Goal: Task Accomplishment & Management: Use online tool/utility

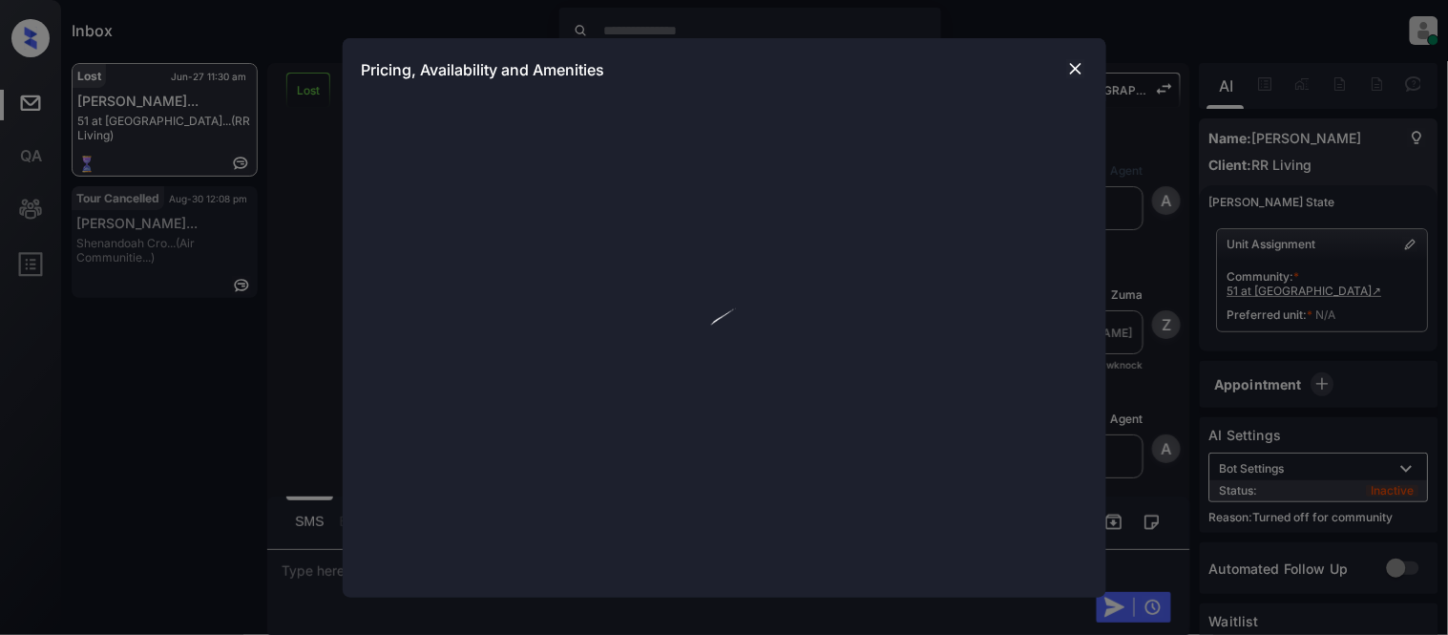
scroll to position [5, 0]
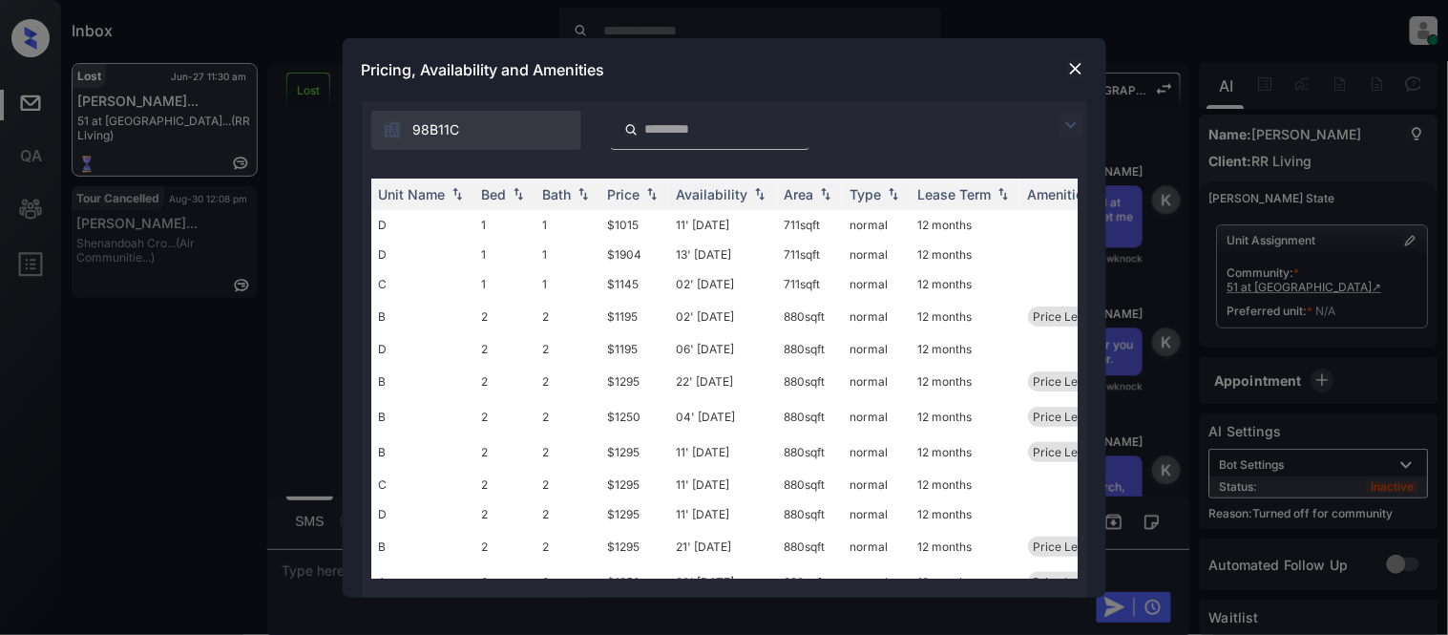
click at [1066, 122] on img at bounding box center [1071, 125] width 23 height 23
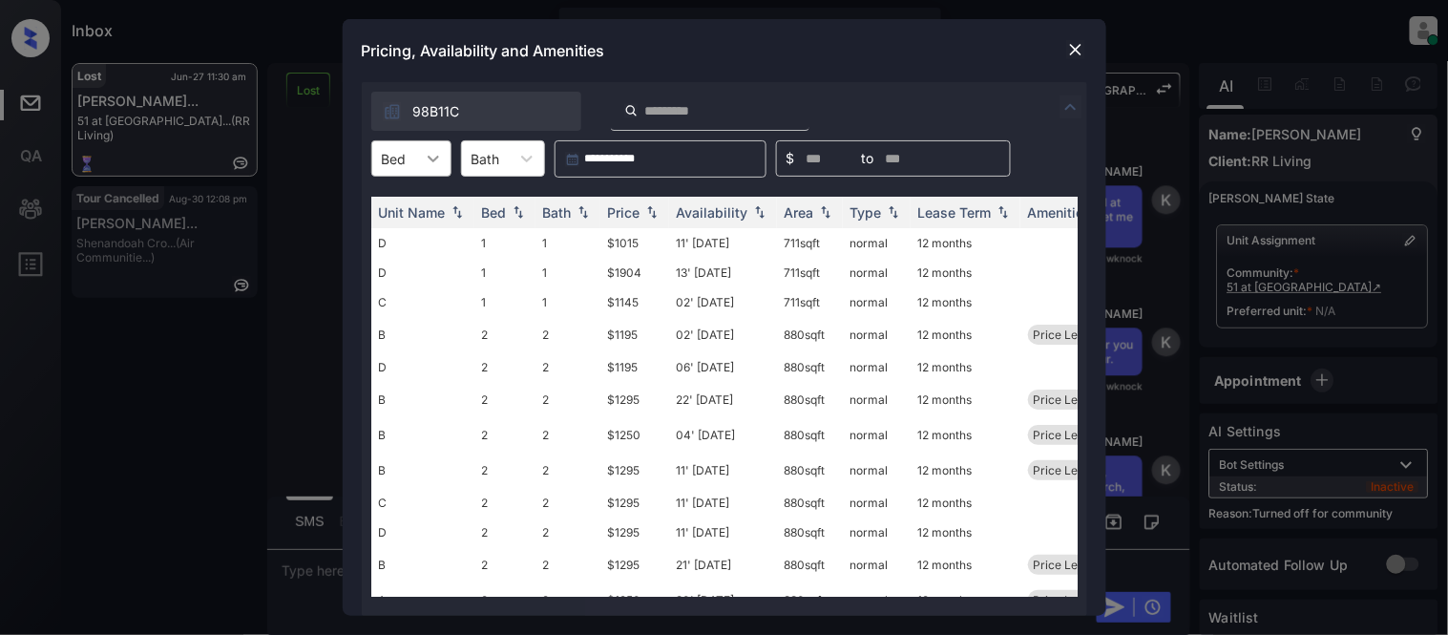
click at [422, 147] on div at bounding box center [433, 158] width 34 height 34
click at [1085, 42] on img at bounding box center [1075, 49] width 19 height 19
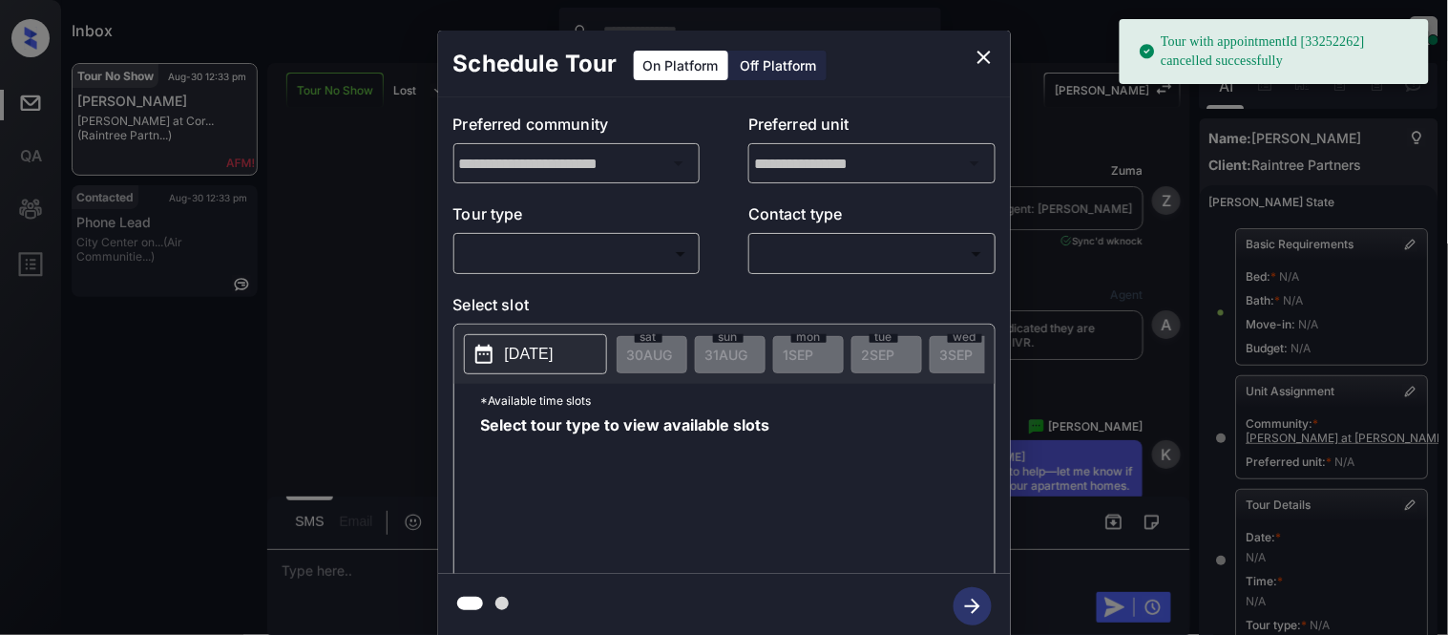
click at [556, 251] on body "Tour with appointmentId [33252262] cancelled successfully Inbox Kristina Cataag…" at bounding box center [724, 317] width 1448 height 635
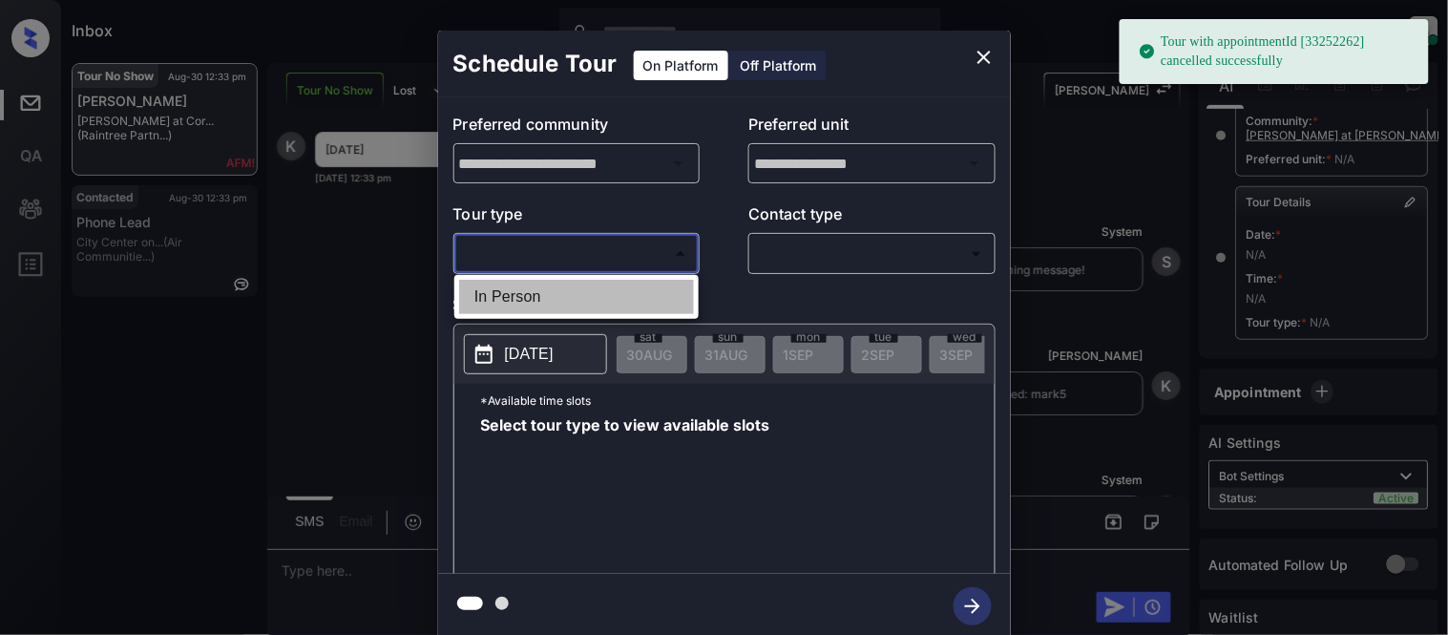
click at [542, 297] on li "In Person" at bounding box center [576, 297] width 235 height 34
type input "********"
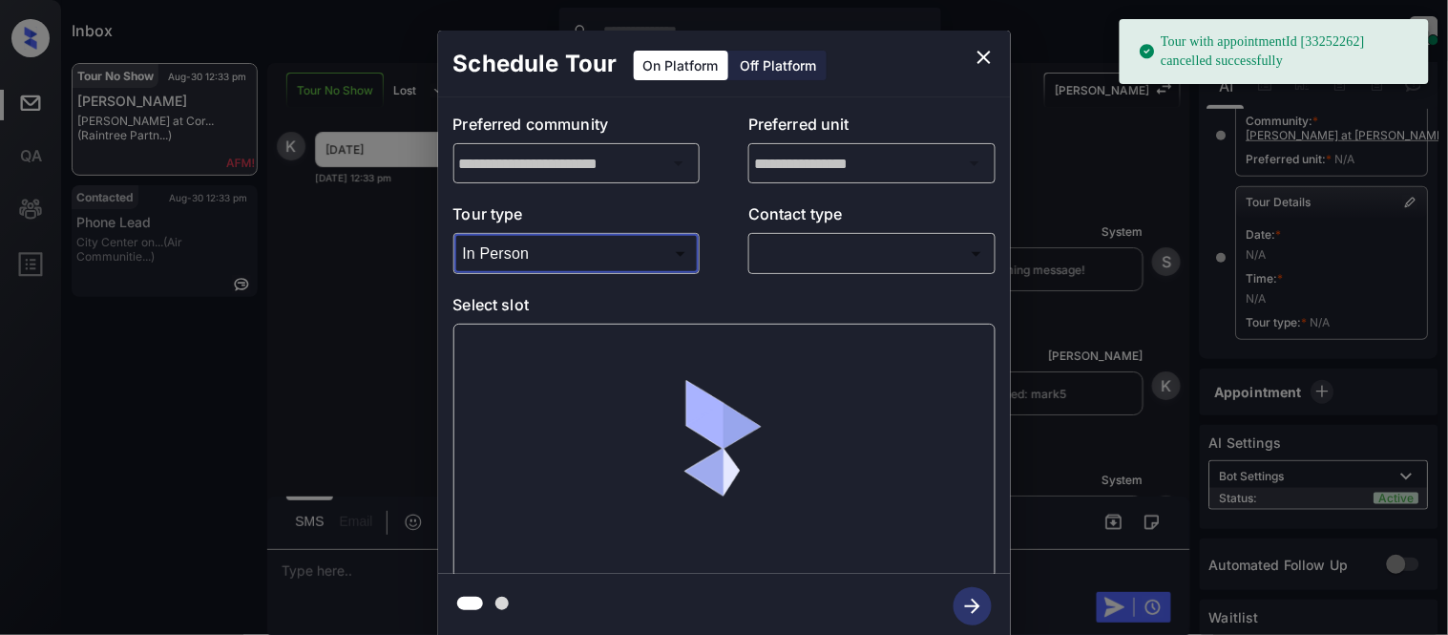
click at [778, 273] on div "​ ​" at bounding box center [872, 253] width 247 height 41
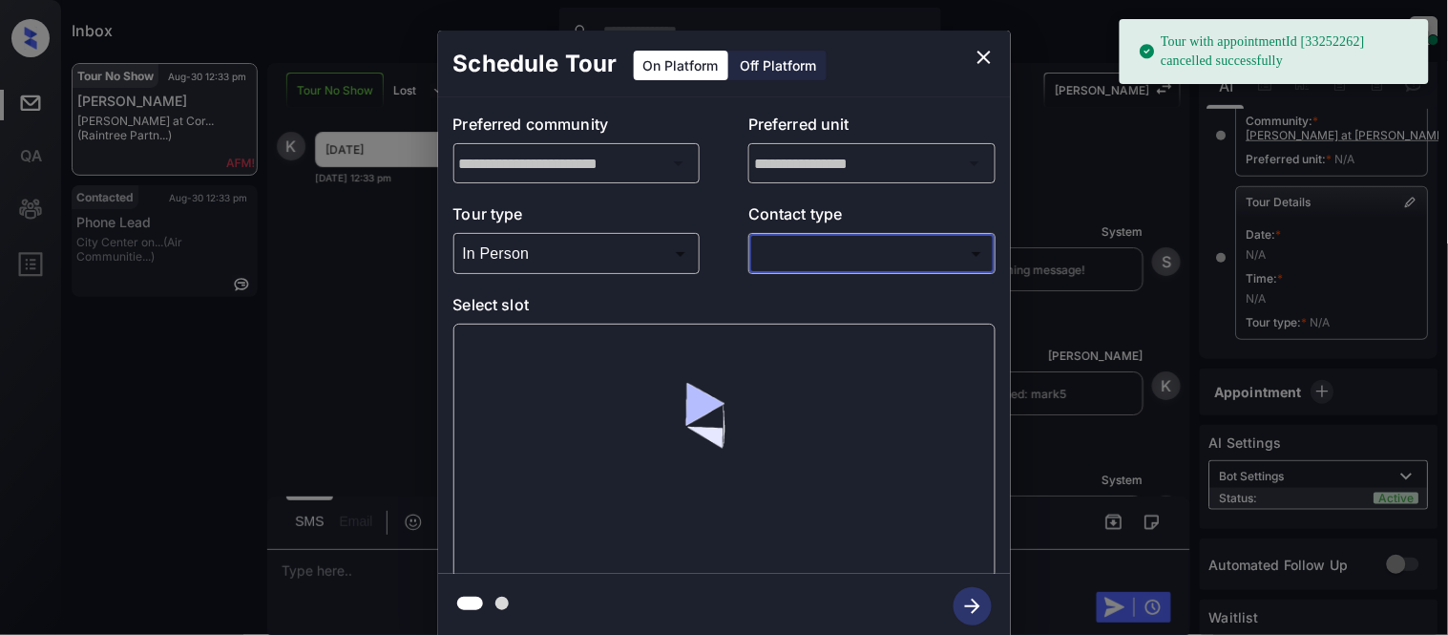
click at [775, 262] on body "Tour with appointmentId [33252262] cancelled successfully Inbox Kristina Cataag…" at bounding box center [724, 317] width 1448 height 635
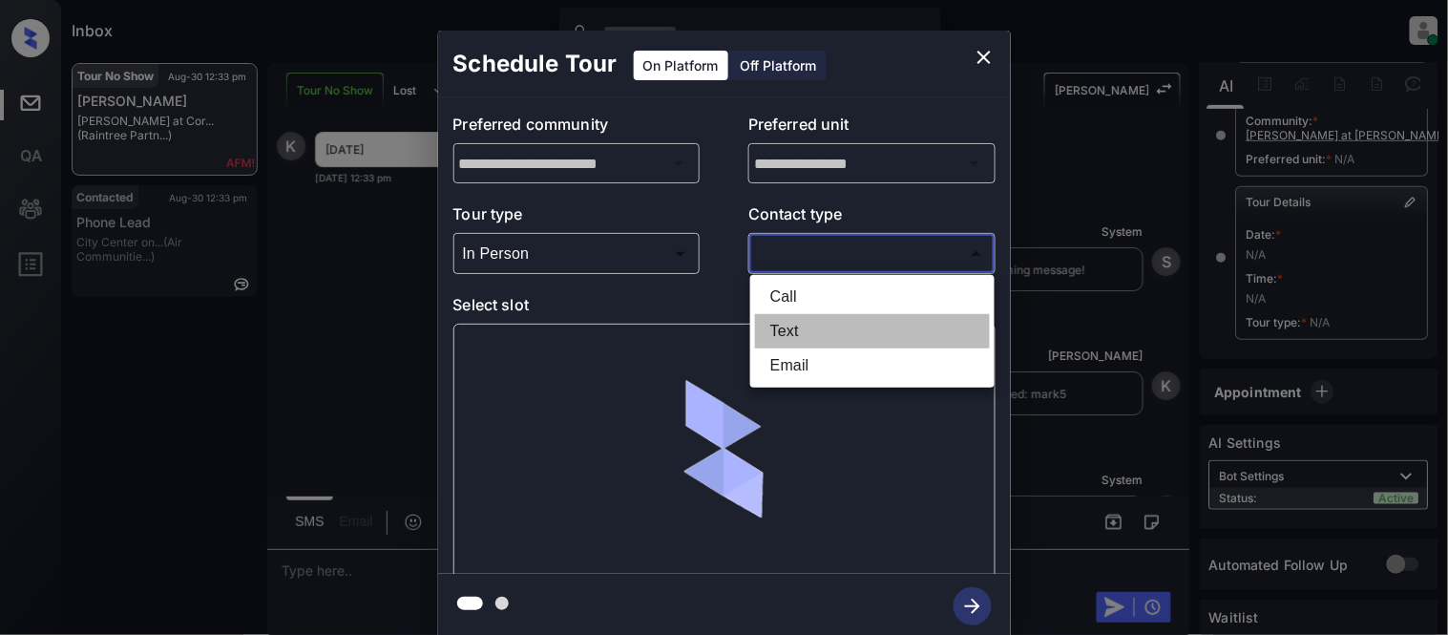
click at [793, 346] on li "Text" at bounding box center [872, 331] width 235 height 34
type input "****"
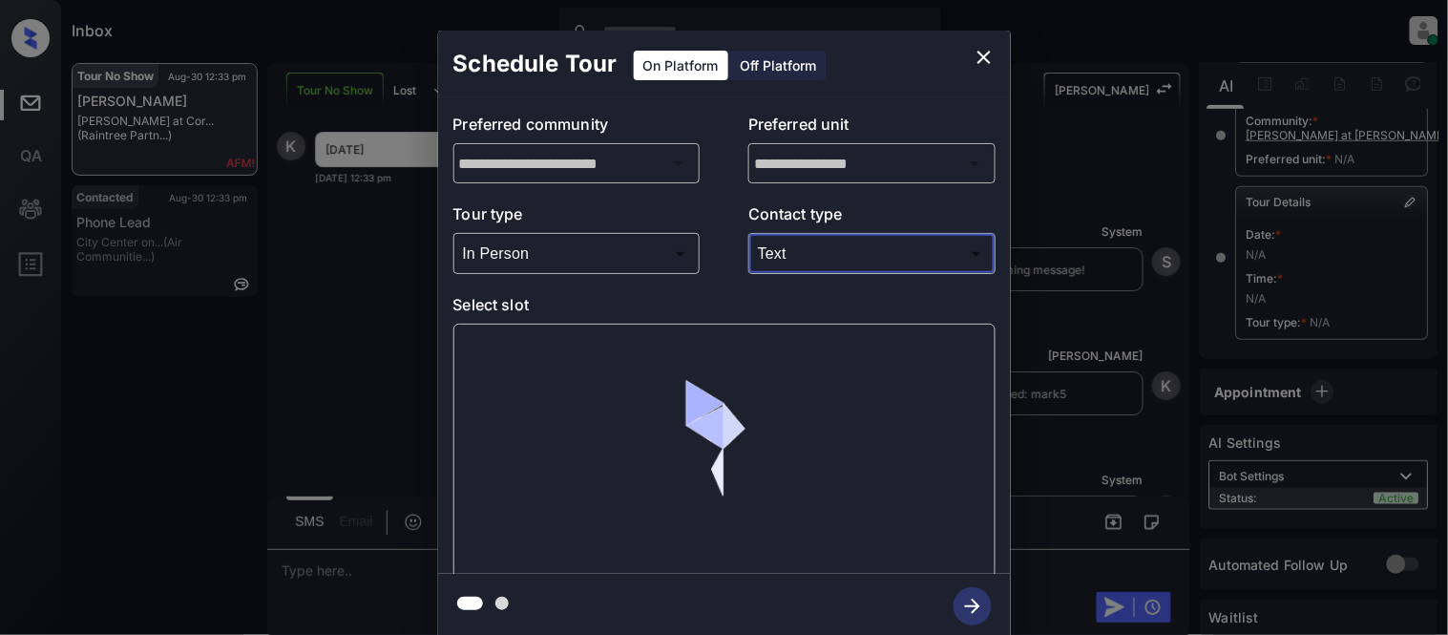
click at [576, 340] on div at bounding box center [725, 451] width 542 height 255
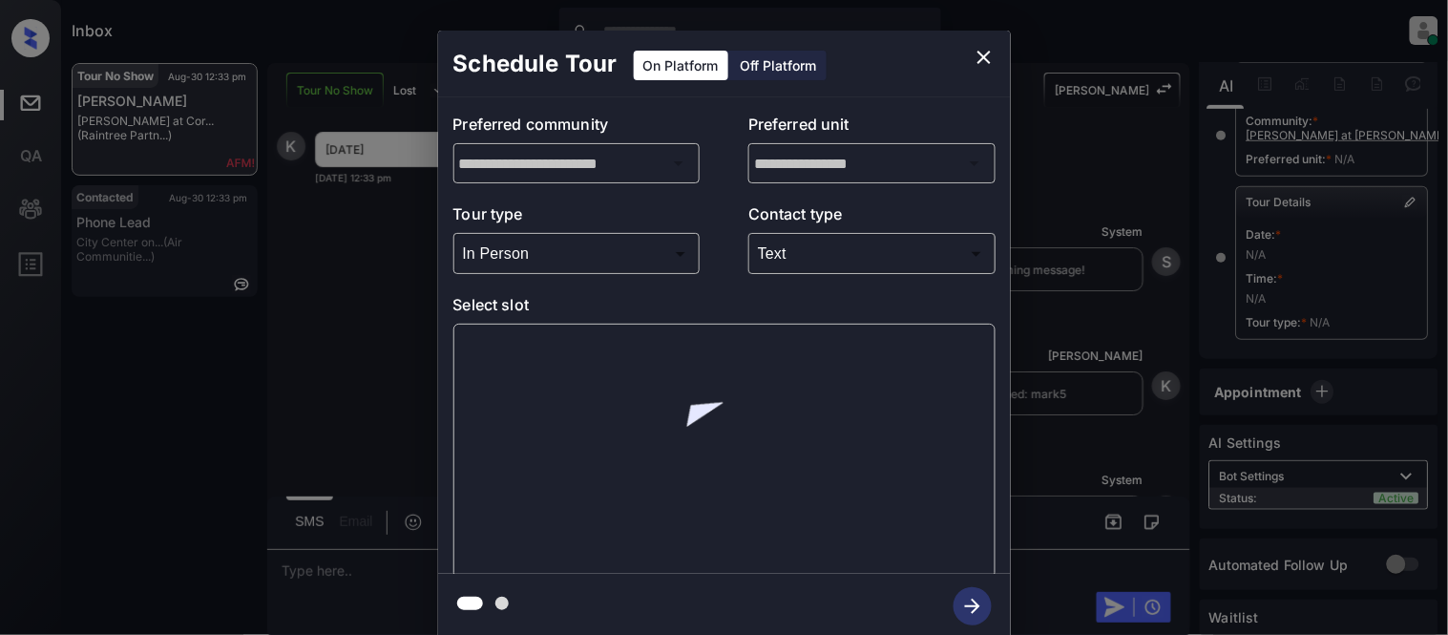
click at [509, 358] on div at bounding box center [725, 451] width 542 height 255
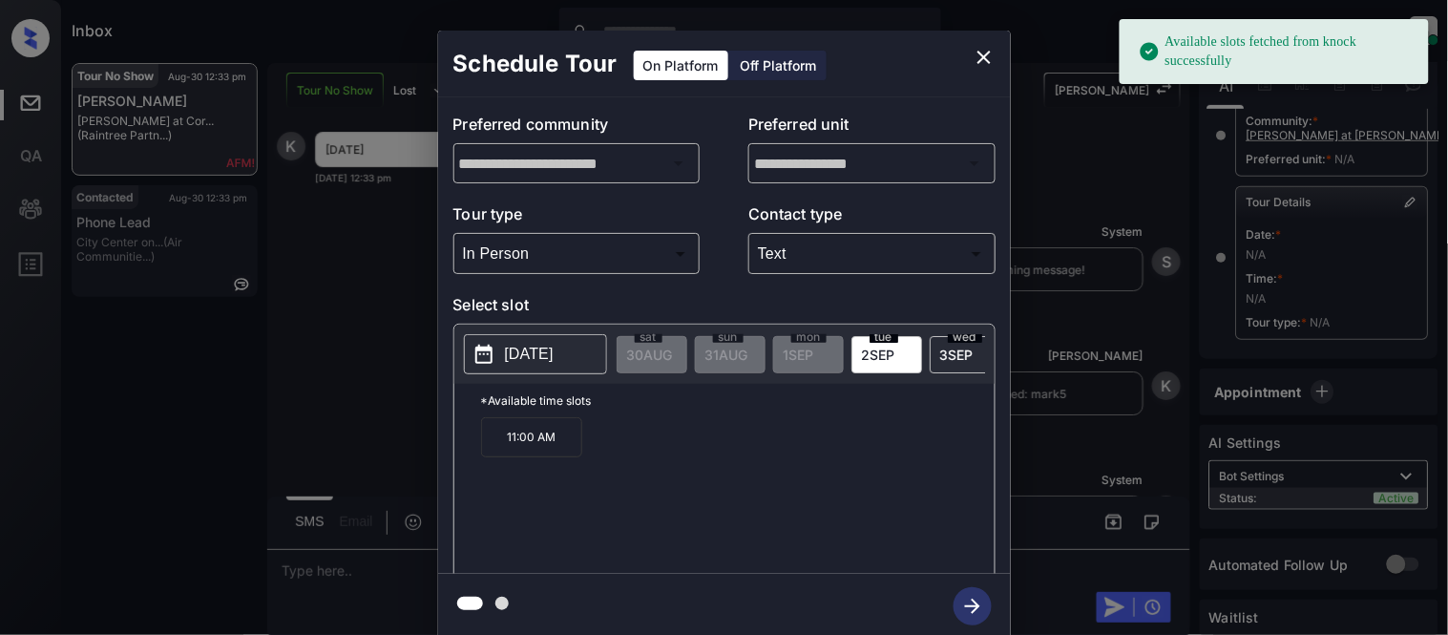
click at [517, 350] on p "2025-09-02" at bounding box center [529, 354] width 49 height 23
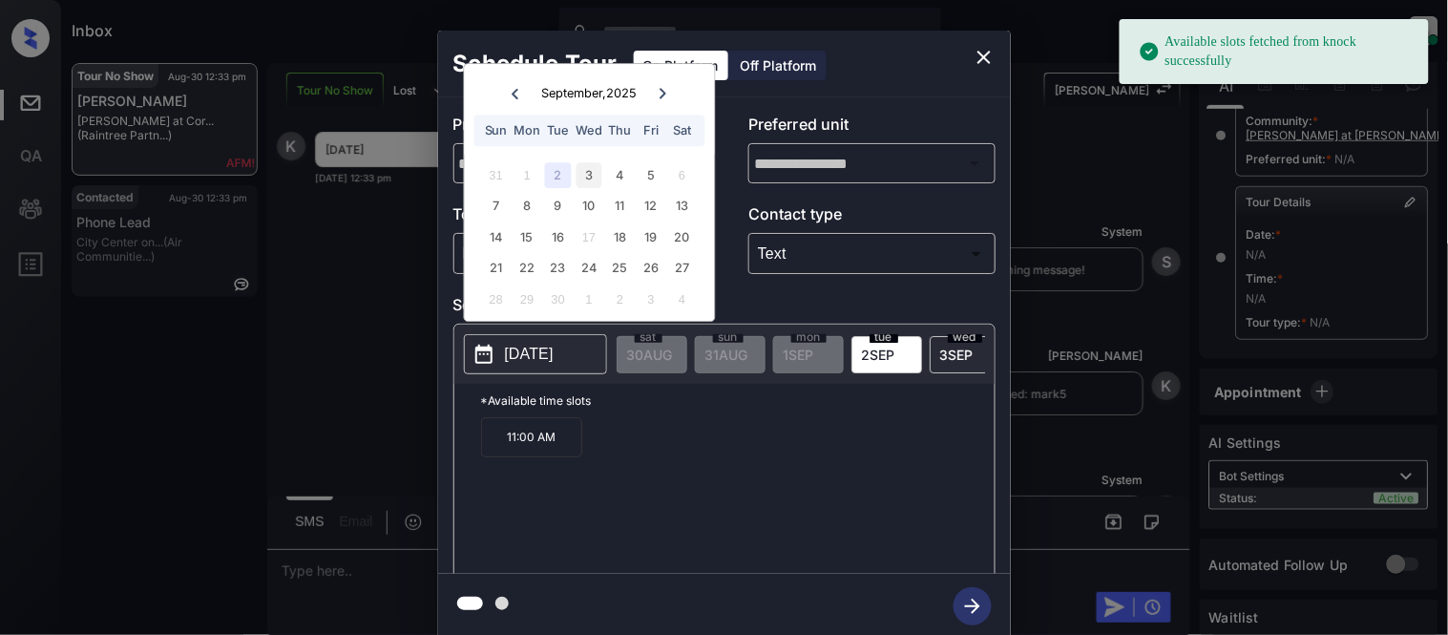
click at [594, 181] on div "3" at bounding box center [590, 175] width 26 height 26
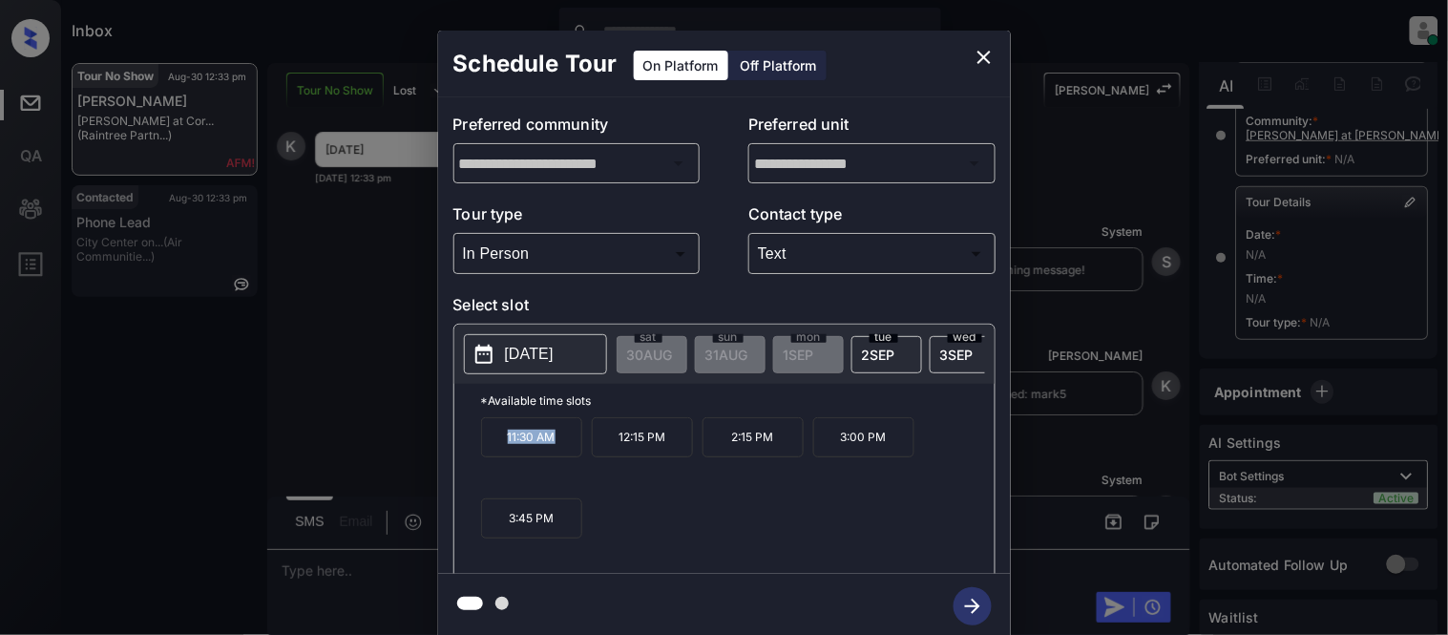
drag, startPoint x: 498, startPoint y: 459, endPoint x: 563, endPoint y: 447, distance: 66.1
click at [575, 455] on p "11:30 AM" at bounding box center [531, 437] width 101 height 40
copy p "11:30 AM"
click at [989, 62] on icon "close" at bounding box center [984, 57] width 13 height 13
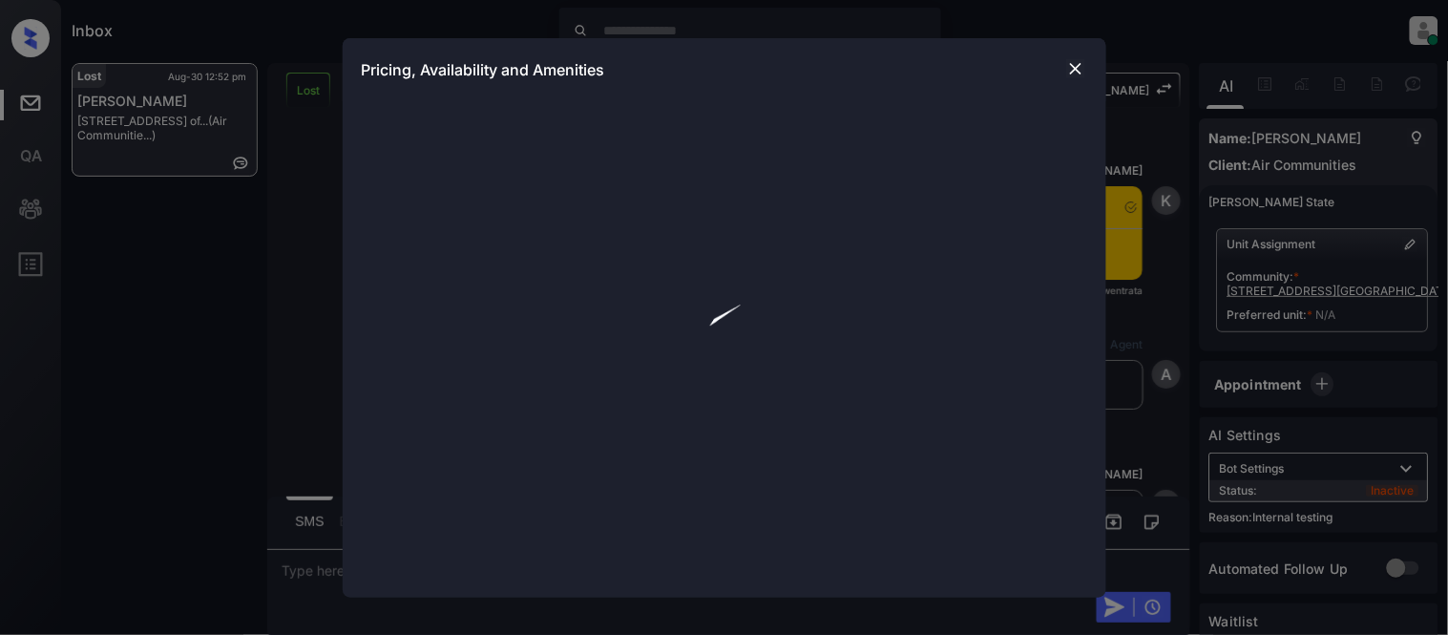
scroll to position [8171, 0]
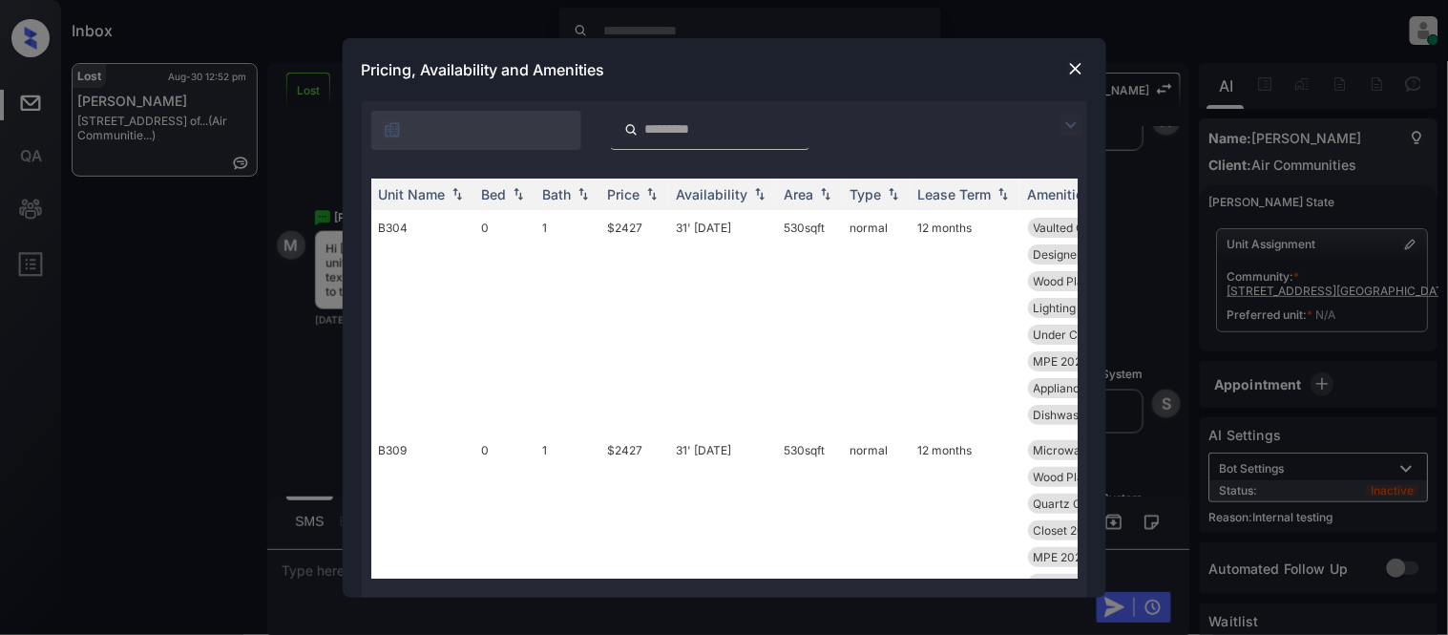
click at [691, 136] on input "search" at bounding box center [722, 129] width 157 height 16
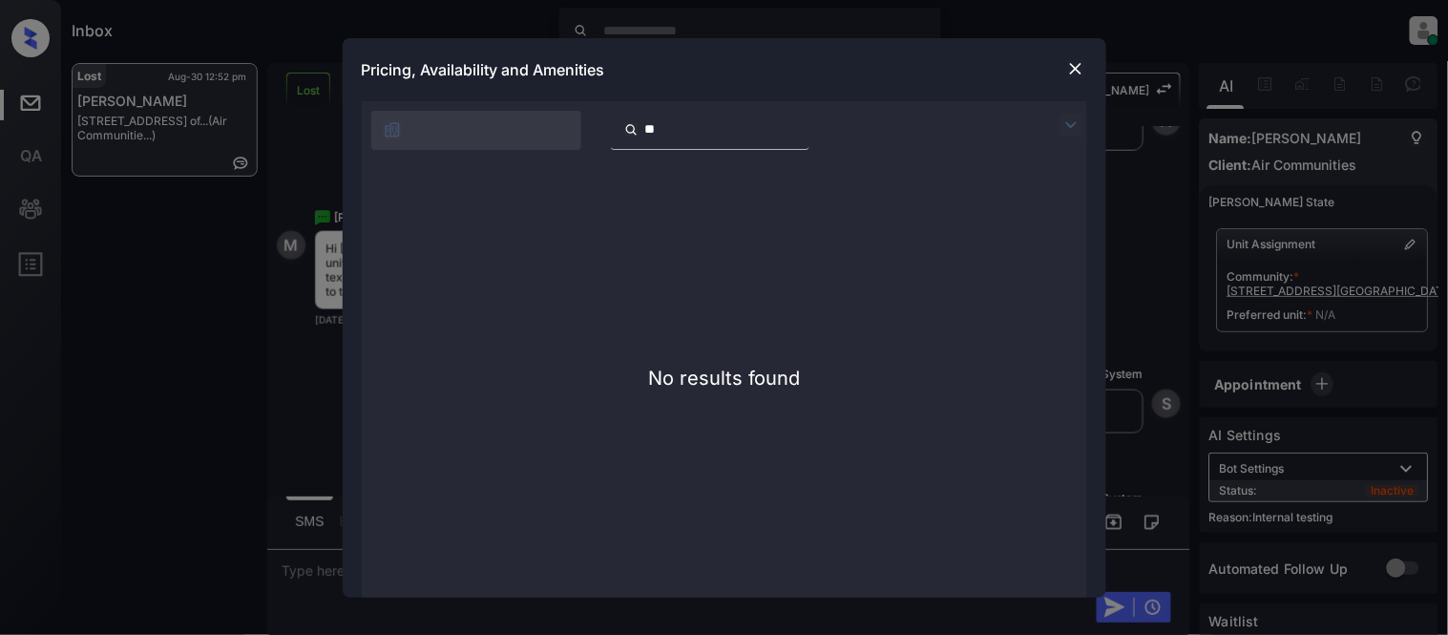
type input "*"
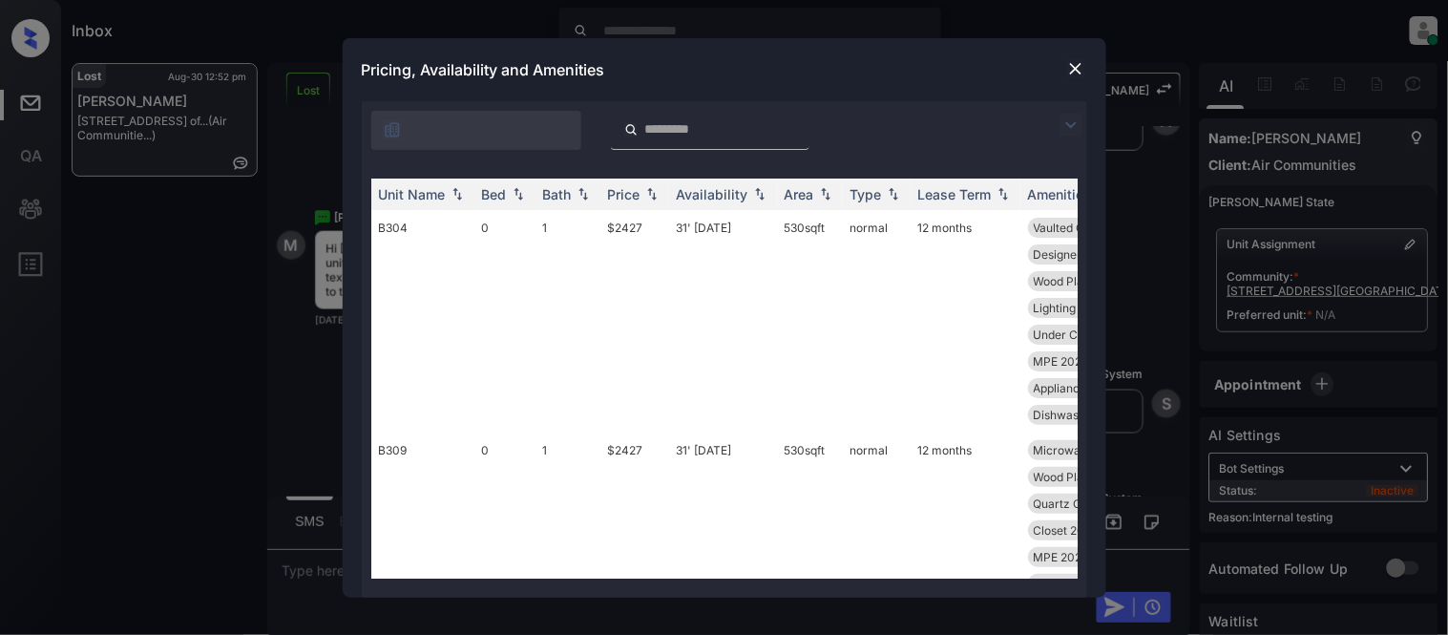
click at [1081, 67] on img at bounding box center [1075, 68] width 19 height 19
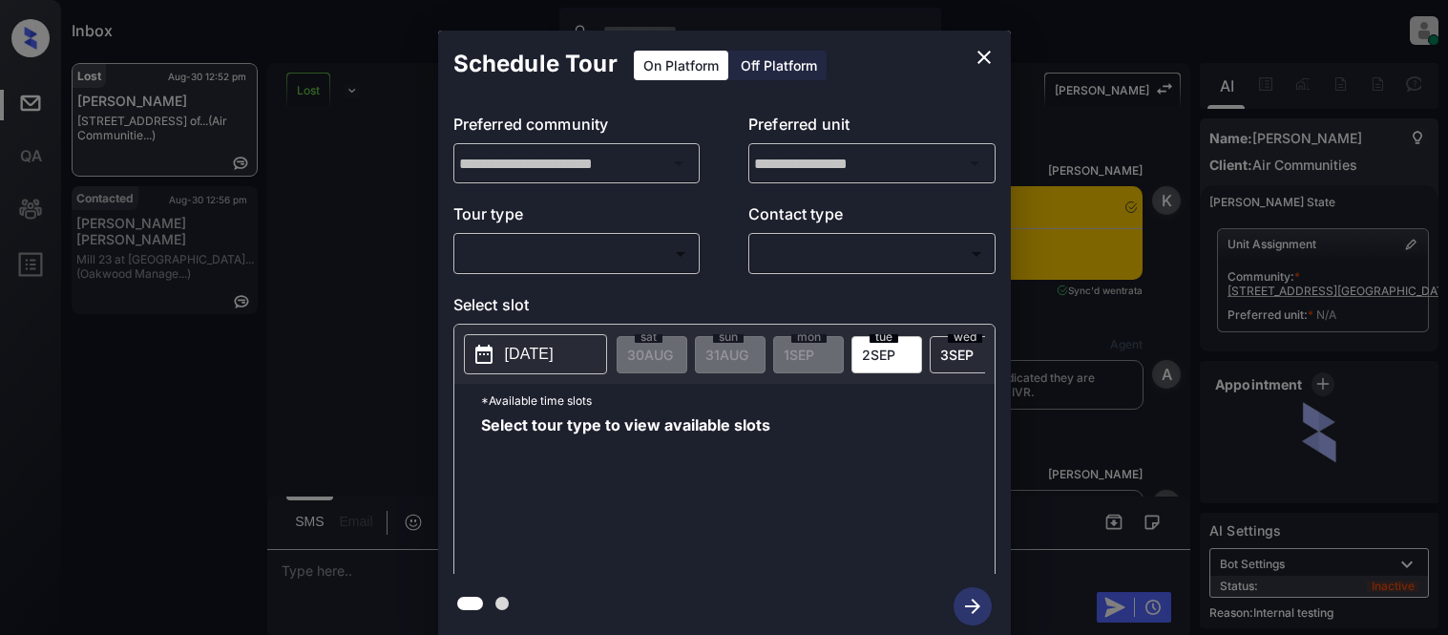
click at [567, 241] on body "Inbox [PERSON_NAME] Cataag Online Set yourself offline Set yourself on break Pr…" at bounding box center [724, 317] width 1448 height 635
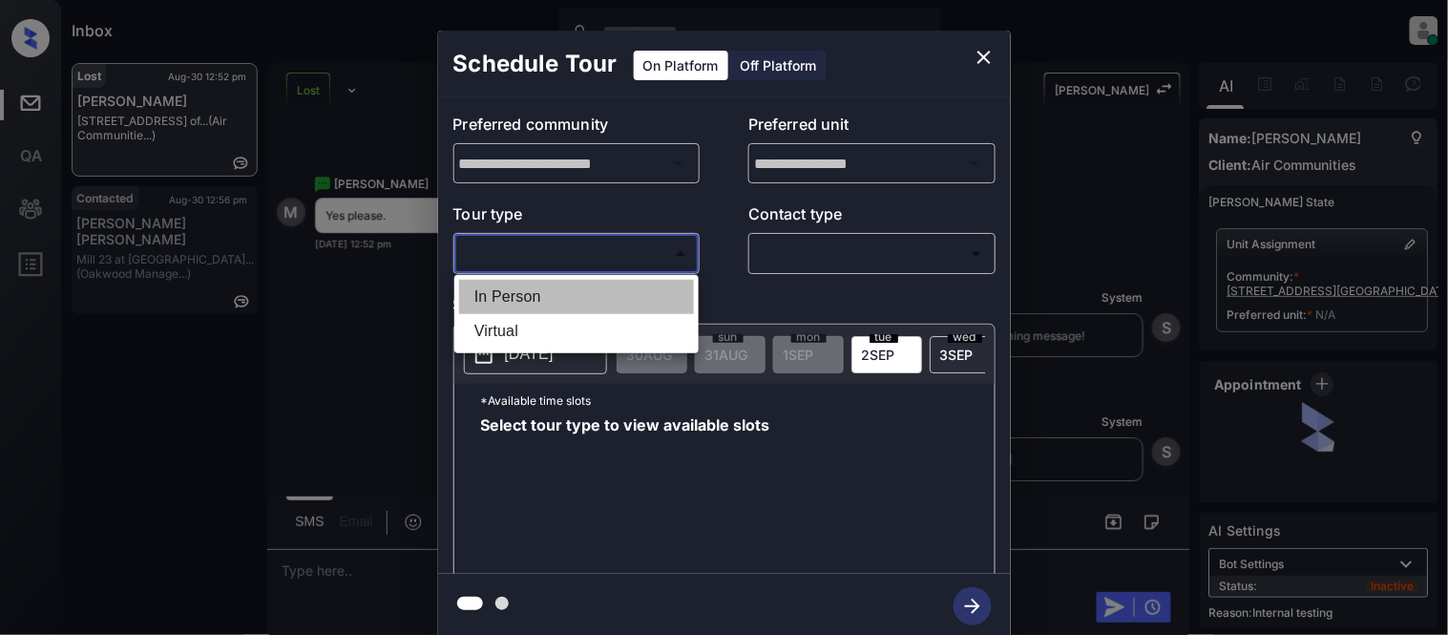
click at [539, 289] on li "In Person" at bounding box center [576, 297] width 235 height 34
type input "********"
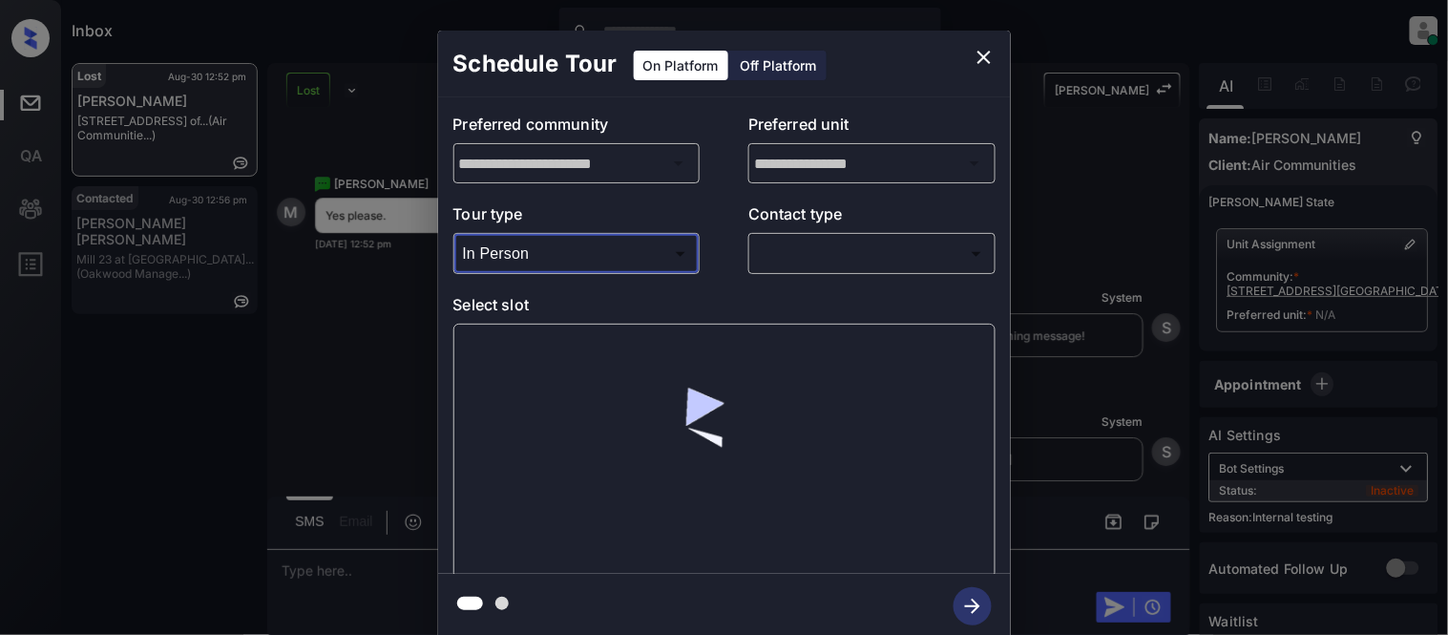
click at [805, 254] on body "Inbox [PERSON_NAME] Cataag Online Set yourself offline Set yourself on break Pr…" at bounding box center [724, 317] width 1448 height 635
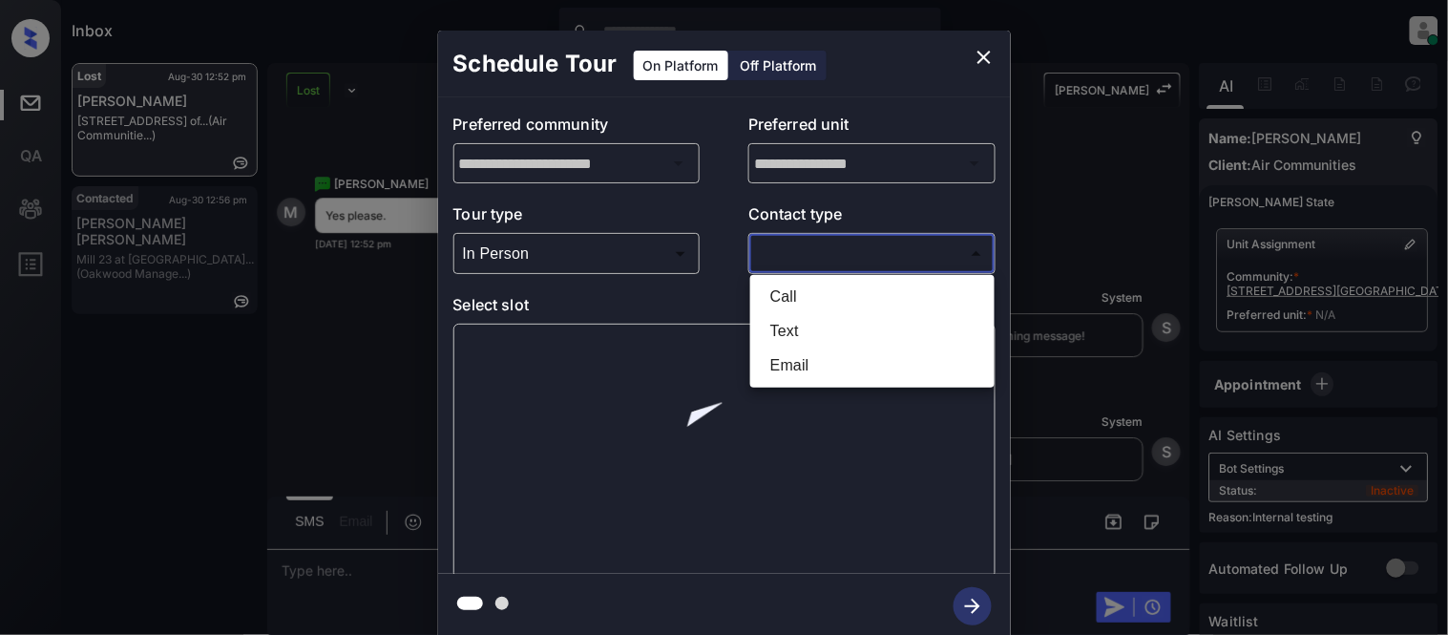
click at [787, 327] on li "Text" at bounding box center [872, 331] width 235 height 34
type input "****"
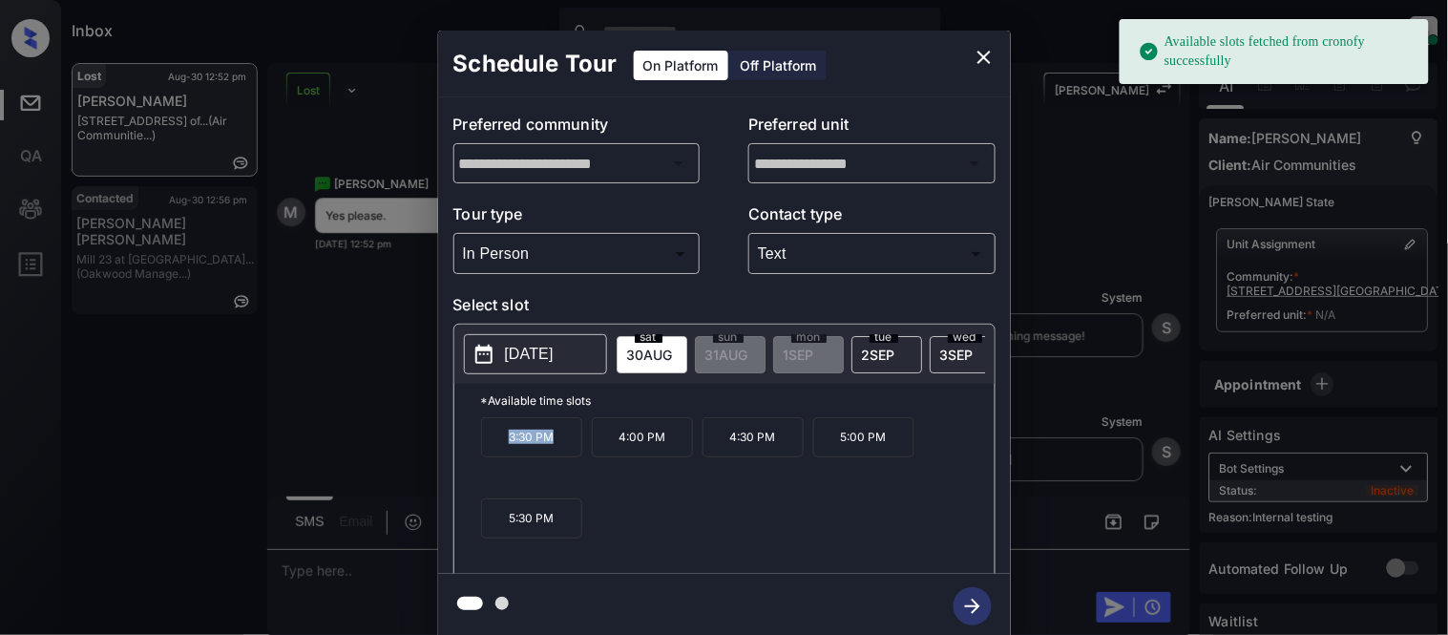
drag, startPoint x: 497, startPoint y: 445, endPoint x: 560, endPoint y: 456, distance: 64.0
click at [560, 456] on p "3:30 PM" at bounding box center [531, 437] width 101 height 40
copy p "3:30 PM"
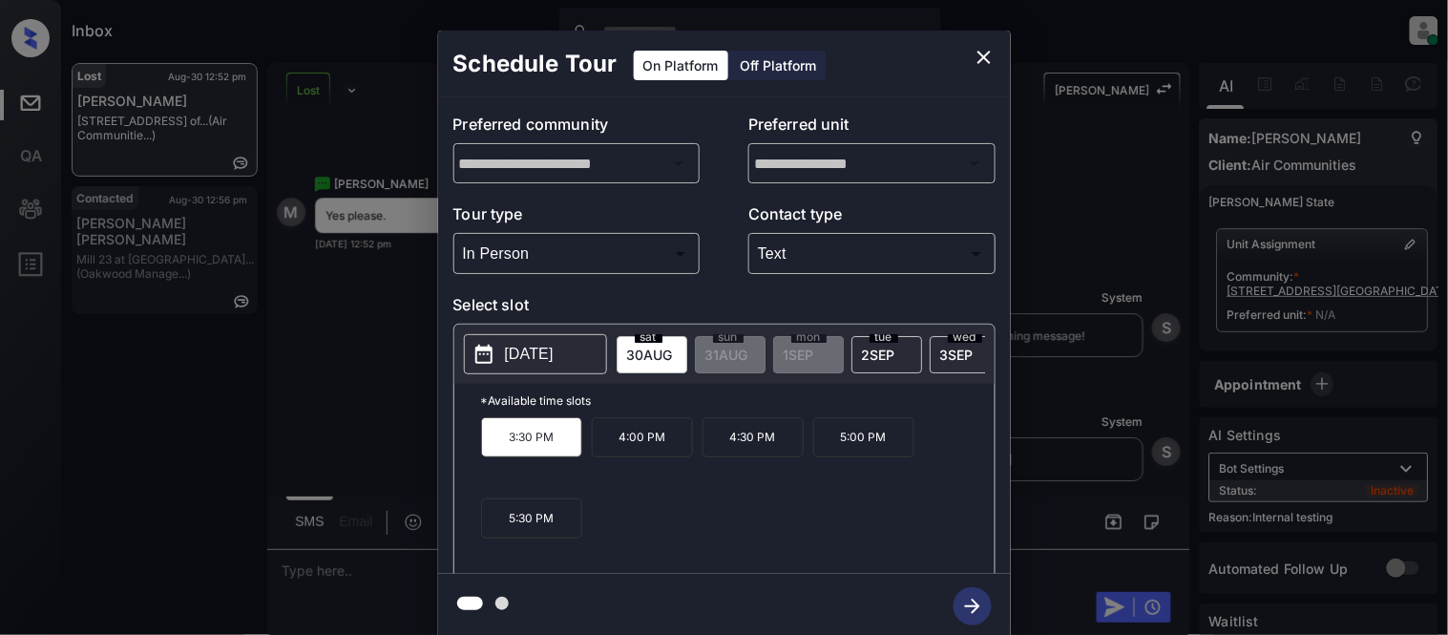
click at [386, 554] on div "**********" at bounding box center [724, 334] width 1448 height 669
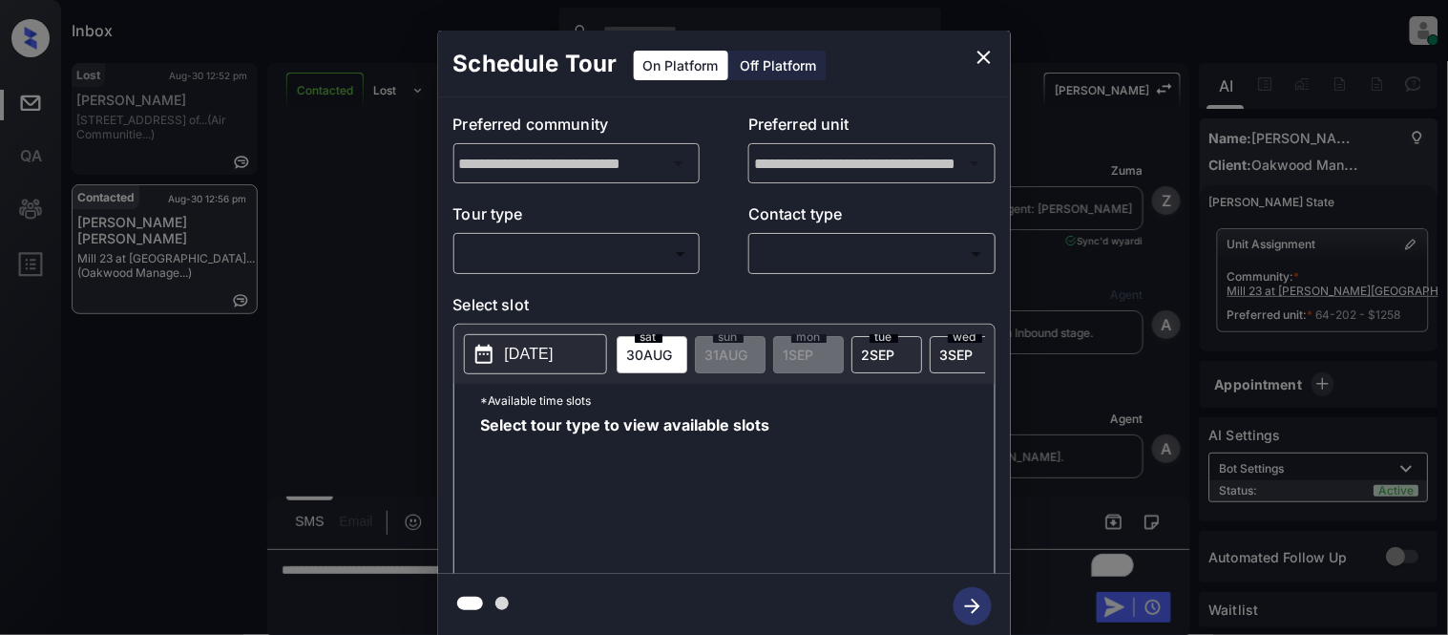
click at [665, 261] on body "Inbox [PERSON_NAME] Cataag Online Set yourself offline Set yourself on break Pr…" at bounding box center [724, 317] width 1448 height 635
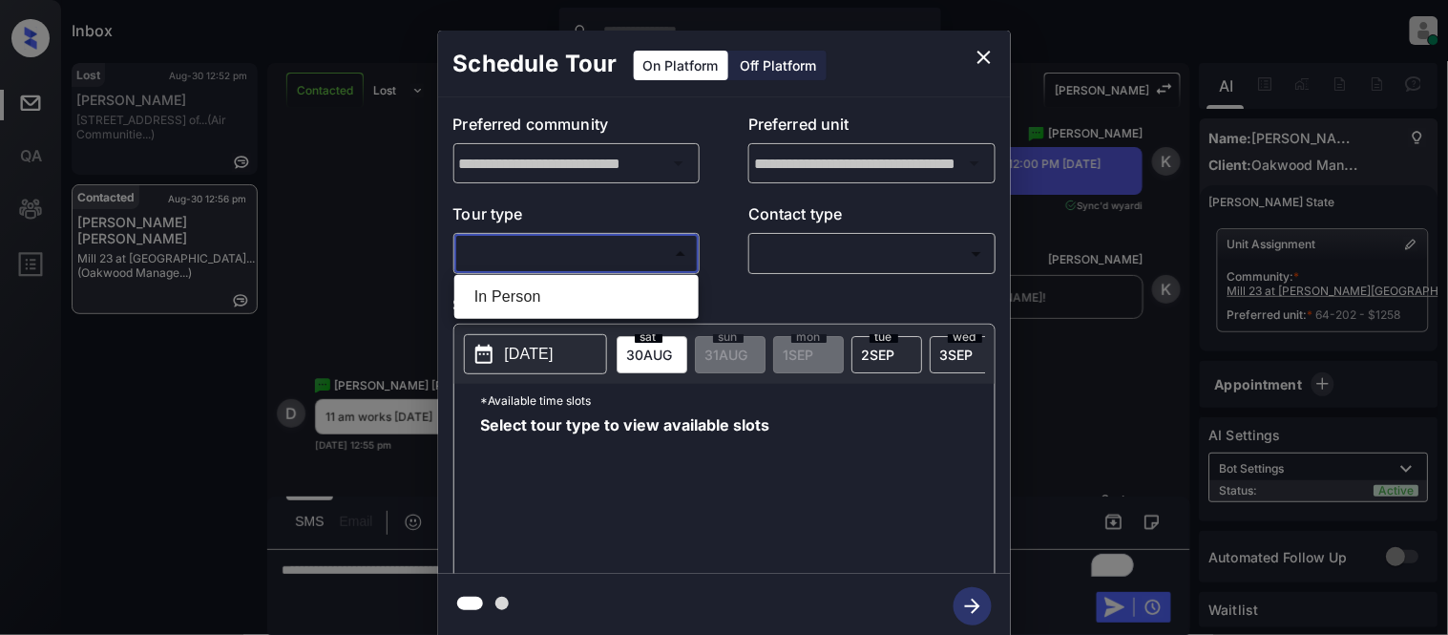
click at [982, 58] on div at bounding box center [724, 317] width 1448 height 635
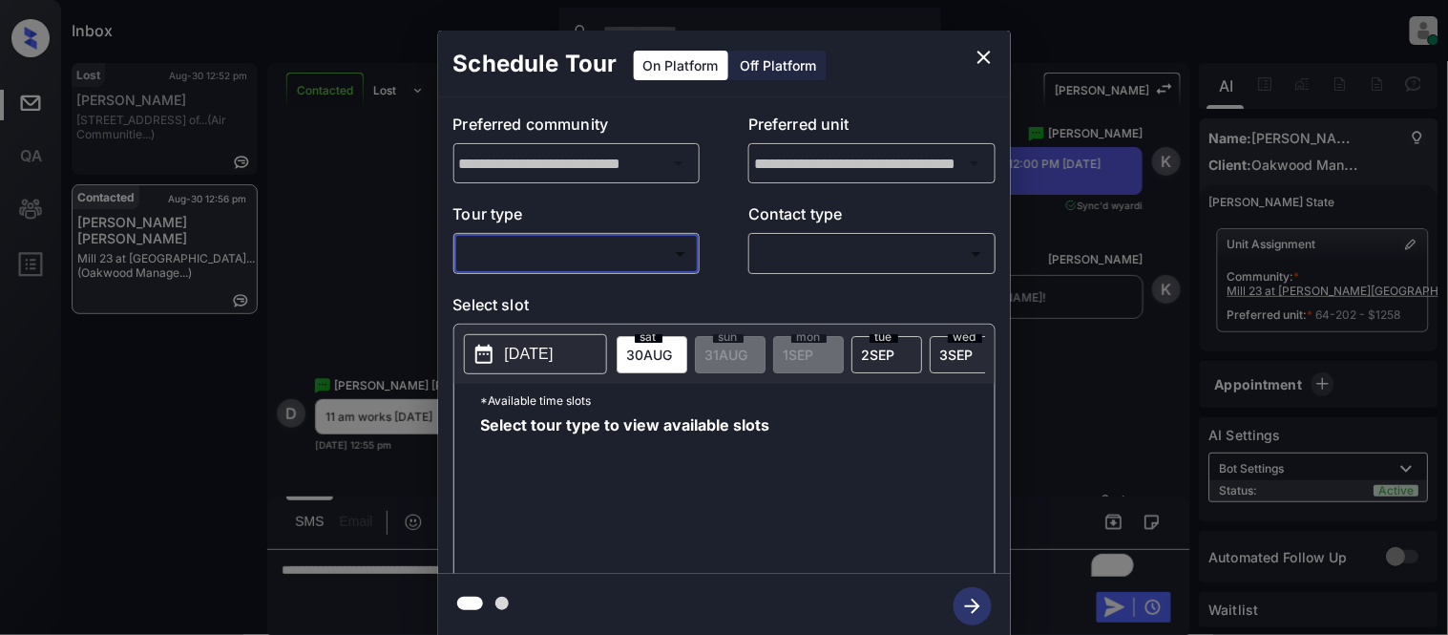
click at [982, 52] on icon "close" at bounding box center [984, 57] width 23 height 23
